Goal: Task Accomplishment & Management: Use online tool/utility

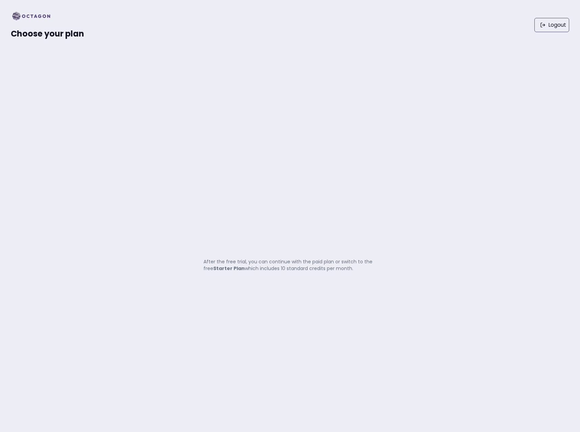
click at [78, 40] on div "Choose your plan Logout" at bounding box center [290, 25] width 580 height 50
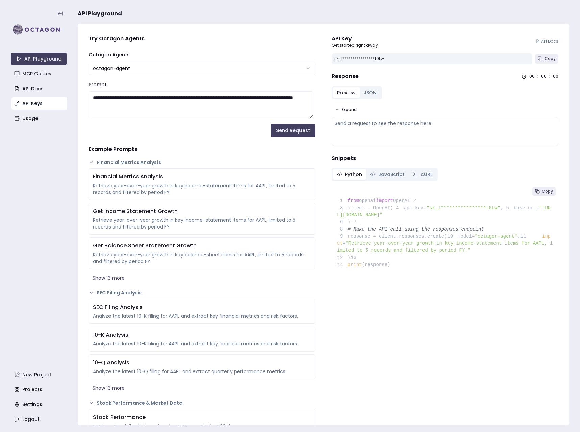
click at [47, 102] on link "API Keys" at bounding box center [40, 103] width 56 height 12
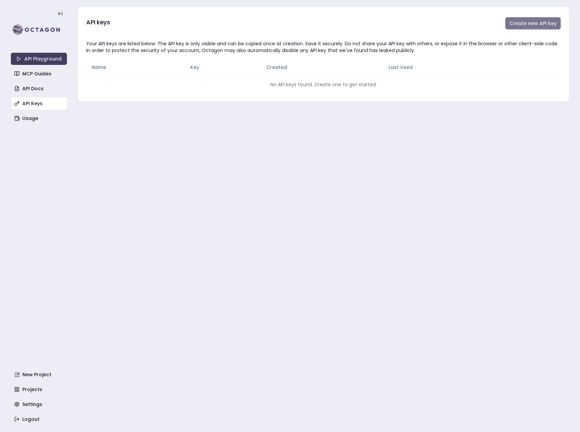
click at [510, 23] on button "Create new API key" at bounding box center [533, 23] width 55 height 12
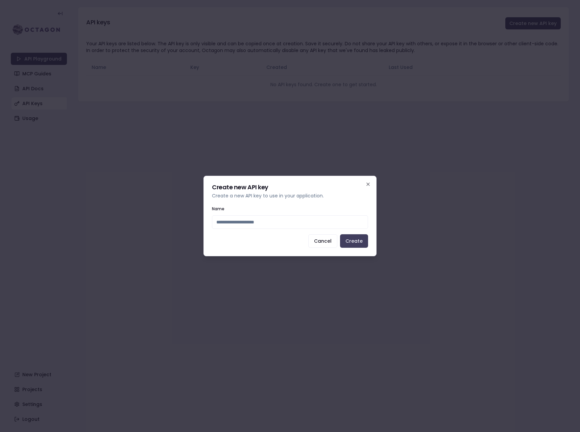
click at [302, 218] on input "Name" at bounding box center [290, 222] width 156 height 14
type input "*******"
click button "Create" at bounding box center [354, 241] width 28 height 14
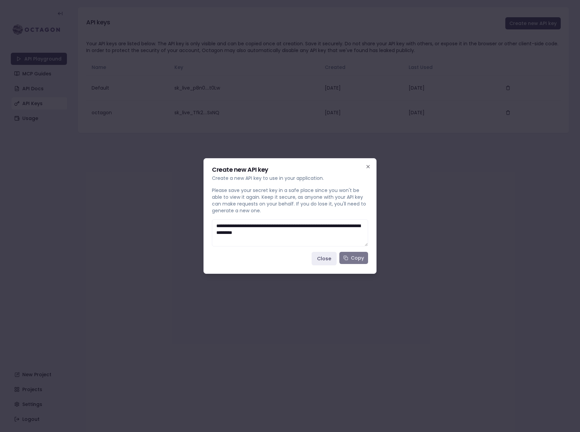
click at [357, 256] on button "Copy" at bounding box center [354, 258] width 29 height 12
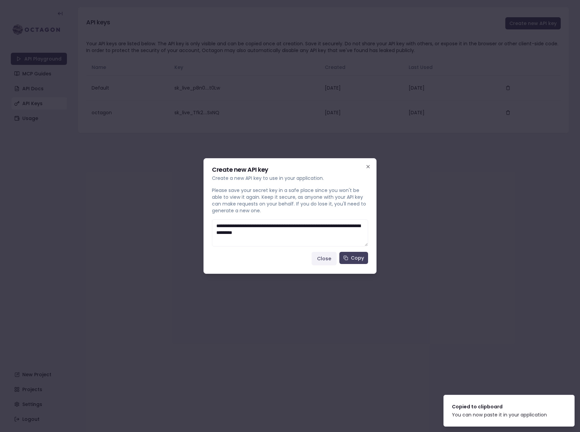
click at [328, 263] on button "Close" at bounding box center [324, 259] width 25 height 14
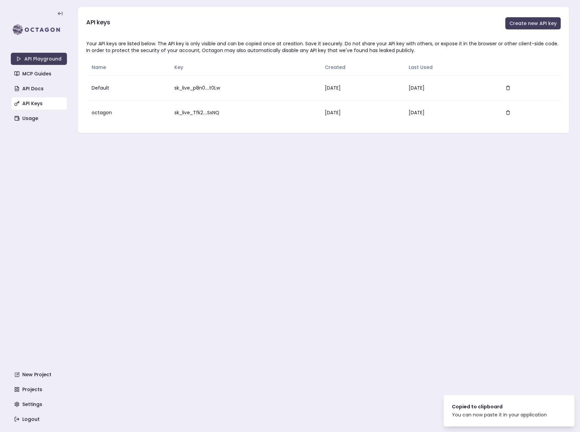
click at [193, 245] on main "API keys Create new API key Your API keys are listed below. The API key is only…" at bounding box center [324, 216] width 492 height 432
click at [199, 85] on td "sk_live_p8n0....t0Lw" at bounding box center [244, 87] width 151 height 25
click at [194, 90] on td "sk_live_p8n0....t0Lw" at bounding box center [244, 87] width 151 height 25
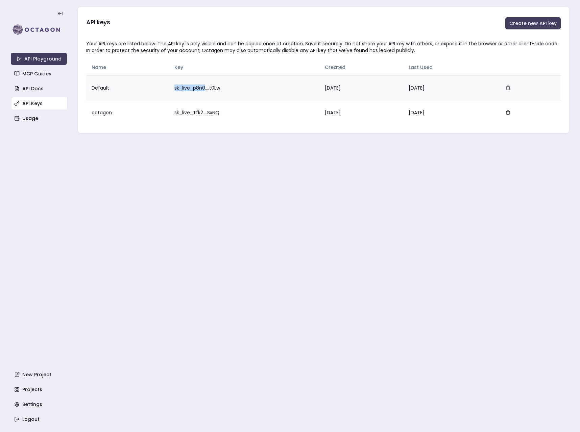
click at [194, 90] on td "sk_live_p8n0....t0Lw" at bounding box center [244, 87] width 151 height 25
drag, startPoint x: 194, startPoint y: 90, endPoint x: 149, endPoint y: 87, distance: 45.1
click at [193, 90] on td "sk_live_p8n0....t0Lw" at bounding box center [244, 87] width 151 height 25
drag, startPoint x: 110, startPoint y: 85, endPoint x: 103, endPoint y: 85, distance: 7.1
click at [110, 85] on td "Default" at bounding box center [127, 87] width 83 height 25
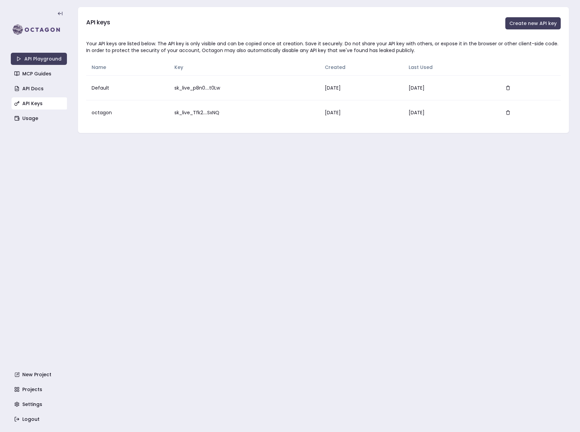
click at [189, 189] on main "API keys Create new API key Your API keys are listed below. The API key is only…" at bounding box center [324, 216] width 492 height 432
